Goal: Transaction & Acquisition: Purchase product/service

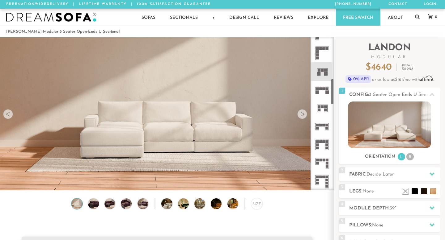
scroll to position [237, 0]
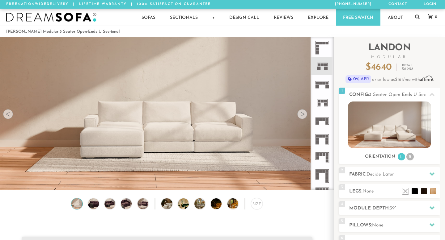
click at [324, 86] on icon at bounding box center [322, 84] width 18 height 18
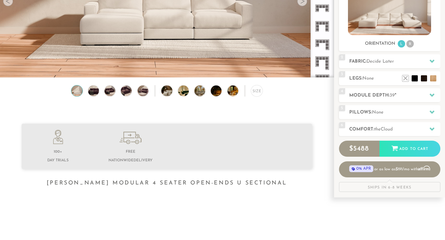
scroll to position [115, 0]
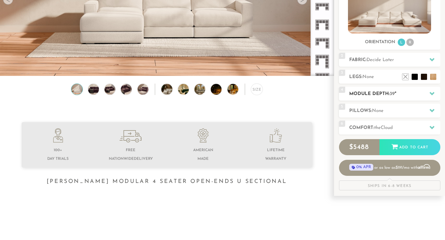
click at [429, 94] on icon at bounding box center [431, 93] width 5 height 5
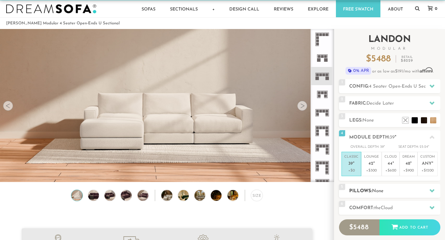
scroll to position [0, 0]
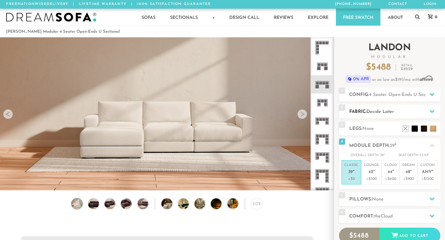
click at [411, 111] on h2 "Fabric: Decide Later" at bounding box center [394, 111] width 91 height 7
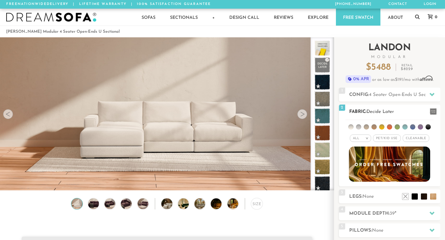
click at [392, 136] on span "Pet/Kid Use x" at bounding box center [387, 138] width 28 height 7
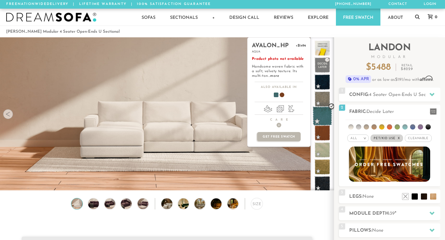
click at [322, 113] on span at bounding box center [321, 116] width 19 height 19
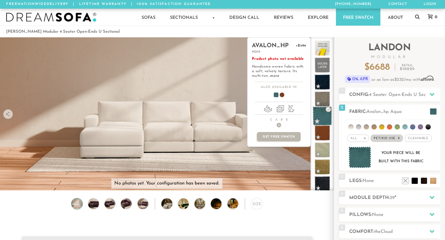
click at [322, 113] on span at bounding box center [321, 116] width 19 height 19
click at [321, 94] on span at bounding box center [321, 99] width 19 height 19
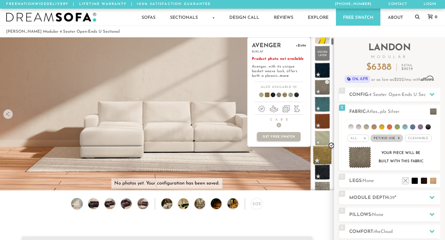
scroll to position [28, 0]
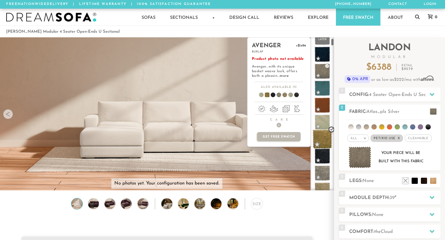
click at [322, 146] on span at bounding box center [321, 139] width 19 height 19
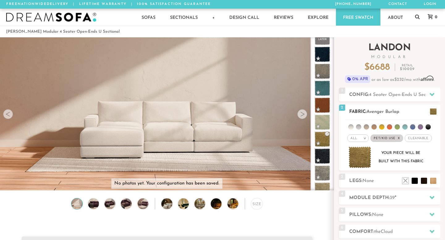
click at [435, 114] on span at bounding box center [432, 111] width 7 height 6
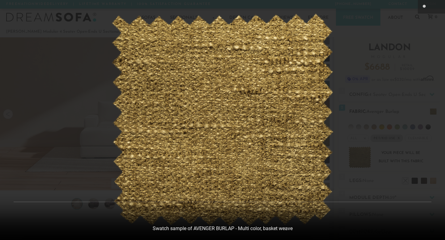
click at [435, 114] on div at bounding box center [222, 120] width 445 height 240
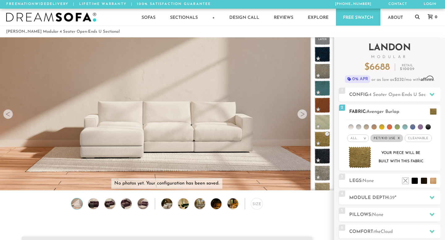
click at [435, 114] on span at bounding box center [432, 111] width 7 height 6
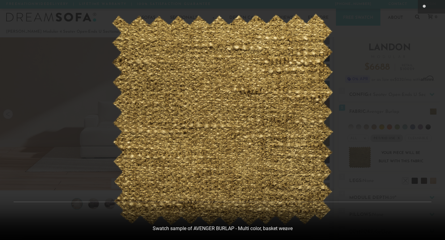
click at [249, 102] on img at bounding box center [222, 120] width 222 height 213
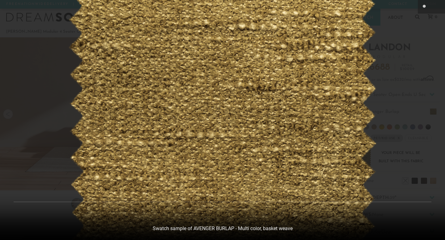
click at [427, 27] on div at bounding box center [222, 120] width 445 height 240
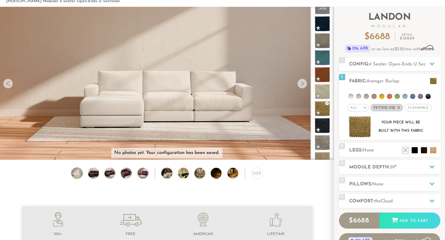
scroll to position [0, 0]
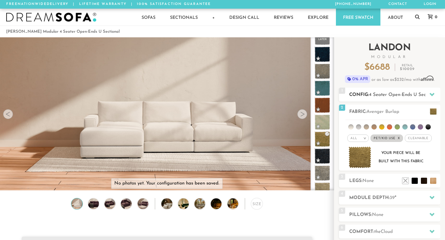
click at [430, 95] on icon at bounding box center [431, 94] width 5 height 5
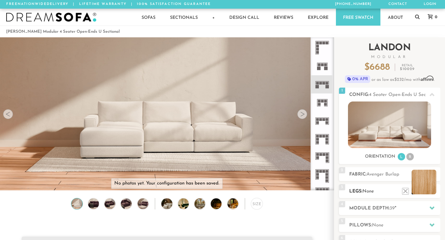
click at [433, 189] on li at bounding box center [423, 182] width 25 height 25
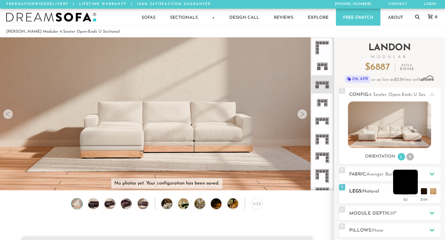
click at [416, 194] on li at bounding box center [405, 182] width 25 height 25
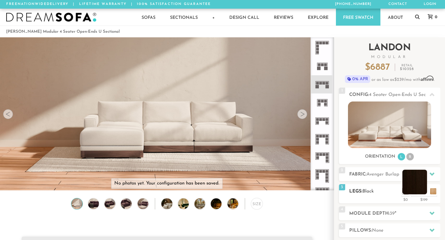
click at [423, 193] on li at bounding box center [414, 182] width 25 height 25
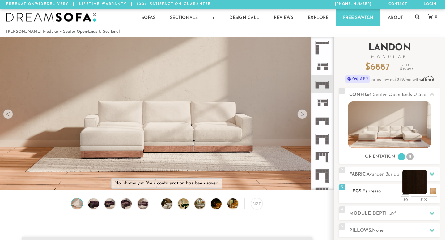
click at [423, 193] on li at bounding box center [414, 182] width 25 height 25
click at [412, 191] on li at bounding box center [405, 182] width 25 height 25
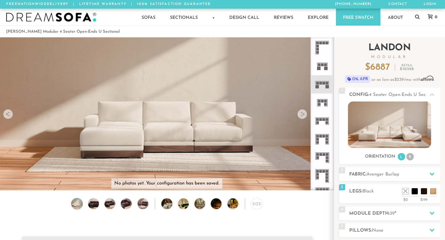
click at [432, 166] on div "Introducing [PERSON_NAME] Modular $ 6887 Retail $ 10328 $ 6887 Retail $ 10328 0…" at bounding box center [389, 173] width 101 height 273
click at [432, 172] on icon at bounding box center [431, 174] width 5 height 5
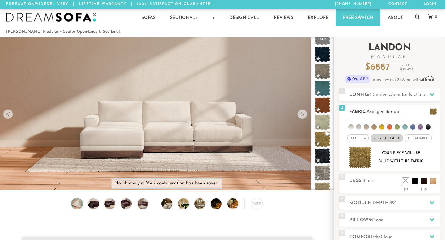
click at [411, 140] on span "Cleanable x" at bounding box center [417, 138] width 27 height 7
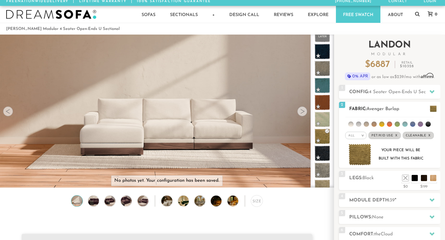
scroll to position [4, 0]
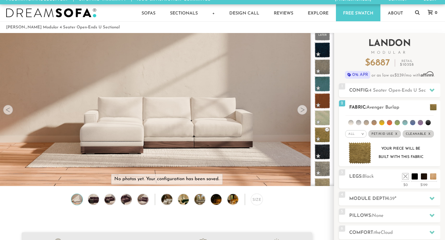
click at [396, 134] on em "x" at bounding box center [396, 133] width 2 height 3
click at [408, 135] on span "Cleanable x" at bounding box center [415, 133] width 31 height 7
click at [409, 134] on span "Cleanable x" at bounding box center [415, 133] width 27 height 7
click at [394, 134] on span "Pet/Kid Use x" at bounding box center [384, 133] width 28 height 7
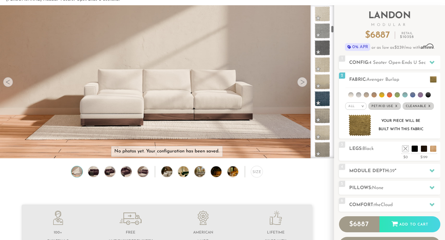
scroll to position [0, 0]
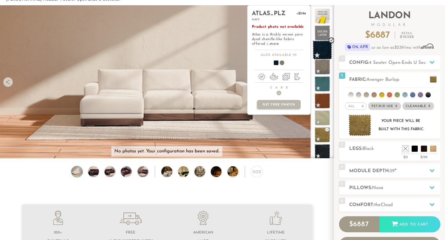
click at [320, 48] on span at bounding box center [321, 49] width 19 height 19
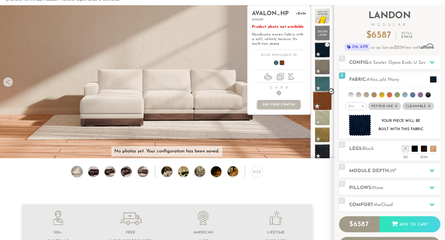
click at [322, 97] on span at bounding box center [321, 100] width 19 height 19
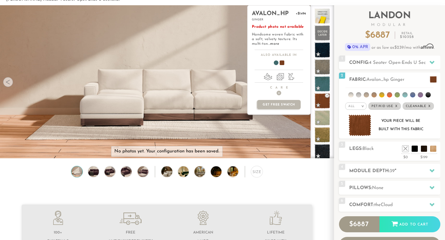
click at [284, 62] on span at bounding box center [279, 63] width 24 height 23
click at [278, 61] on ul at bounding box center [278, 64] width 63 height 9
click at [274, 45] on link "more" at bounding box center [274, 44] width 9 height 4
click at [322, 134] on span at bounding box center [321, 134] width 19 height 19
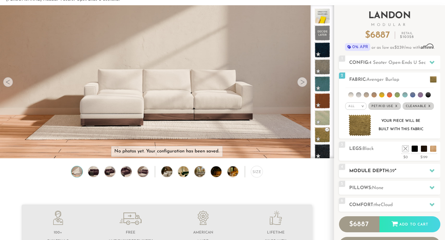
click at [364, 174] on h2 "Module Depth: 39 "" at bounding box center [394, 171] width 91 height 7
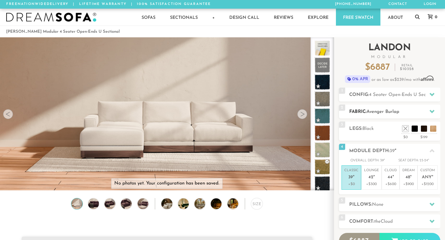
click at [390, 114] on span "Avenger Burlap" at bounding box center [382, 112] width 33 height 5
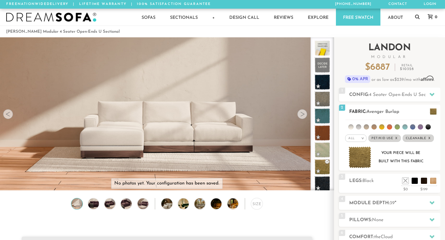
click at [390, 114] on span "Avenger Burlap" at bounding box center [382, 112] width 33 height 5
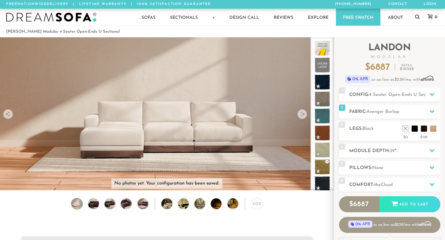
click at [430, 18] on icon at bounding box center [429, 16] width 5 height 5
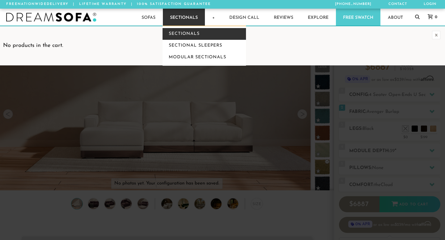
click at [196, 34] on link "Sectionals" at bounding box center [203, 34] width 83 height 12
